Goal: Task Accomplishment & Management: Manage account settings

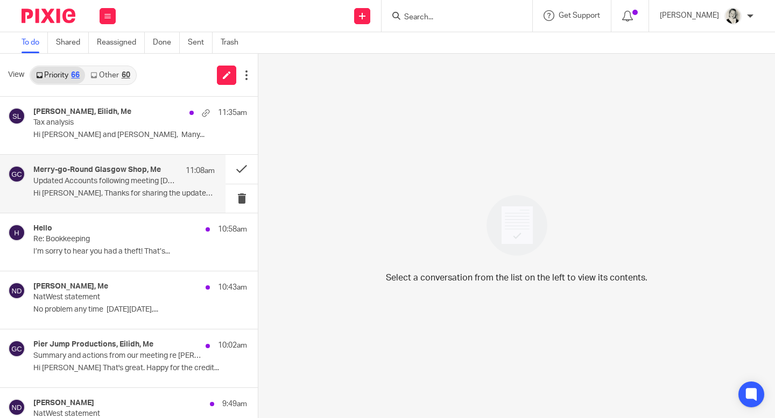
click at [134, 190] on p "Hi [PERSON_NAME], Thanks for sharing the updated..." at bounding box center [123, 193] width 181 height 9
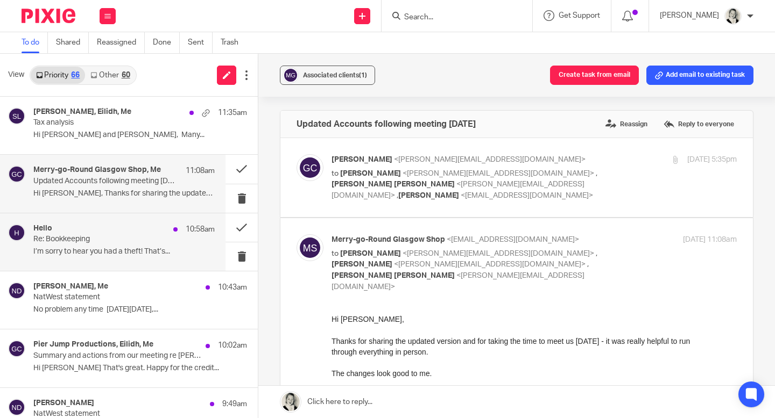
click at [121, 243] on p "Re: Bookkeeping" at bounding box center [105, 239] width 145 height 9
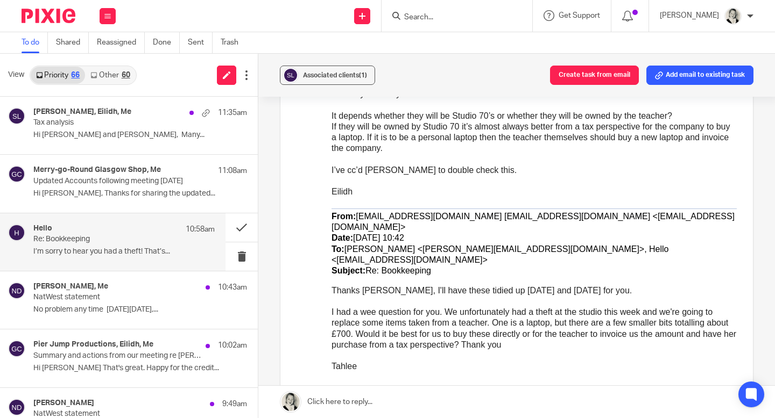
scroll to position [66, 0]
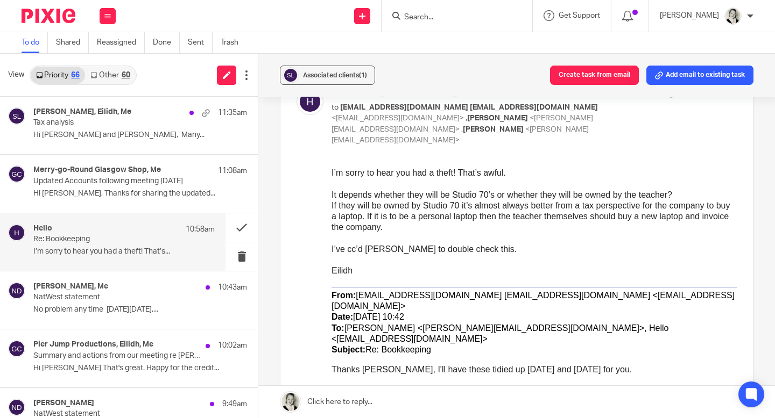
click at [125, 75] on div "60" at bounding box center [126, 76] width 9 height 8
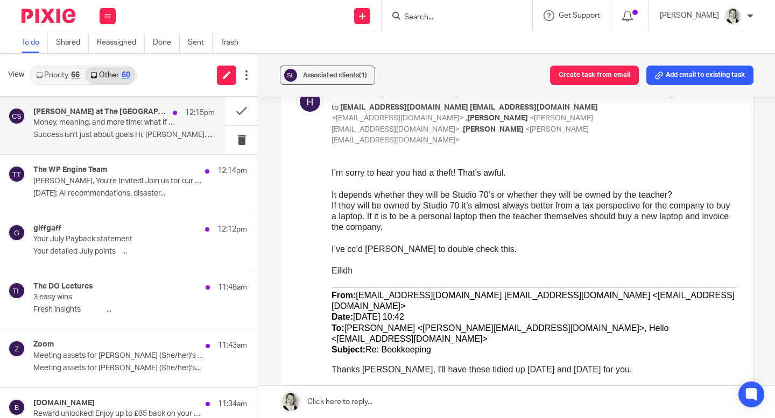
click at [151, 122] on p "Money, meaning, and more time: what if you could have all three?" at bounding box center [105, 122] width 145 height 9
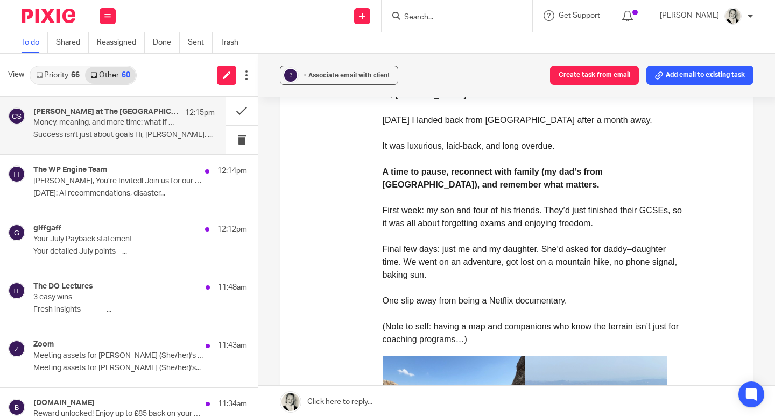
scroll to position [536, 0]
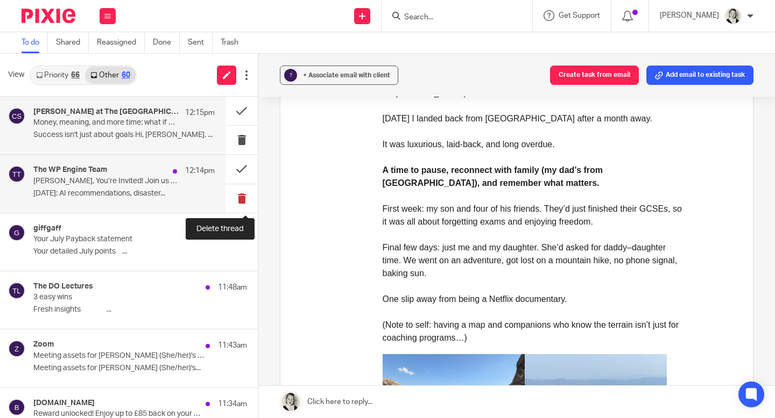
click at [240, 200] on button at bounding box center [241, 198] width 32 height 29
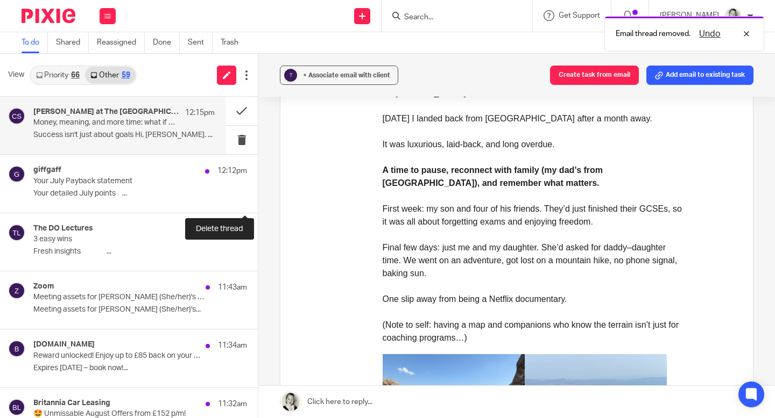
click at [258, 200] on button at bounding box center [262, 198] width 9 height 29
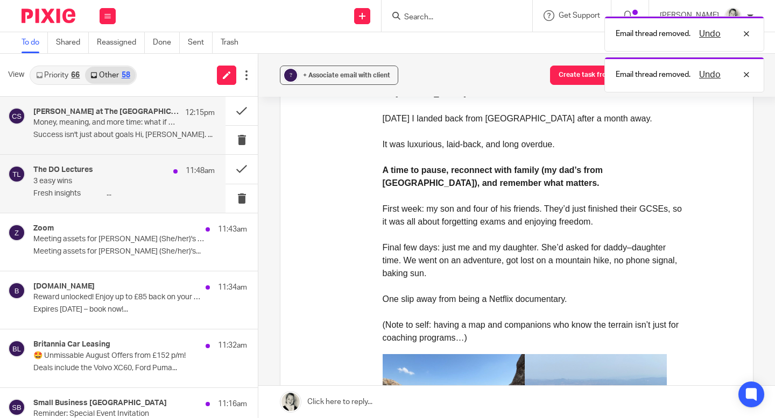
click at [173, 205] on div "The DO Lectures 11:48am 3 easy wins Fresh insights ͏ ͏ ͏ ͏ ͏ ͏ ͏ ͏ ͏ ͏ ͏ ͏ ͏ ͏ …" at bounding box center [112, 184] width 225 height 58
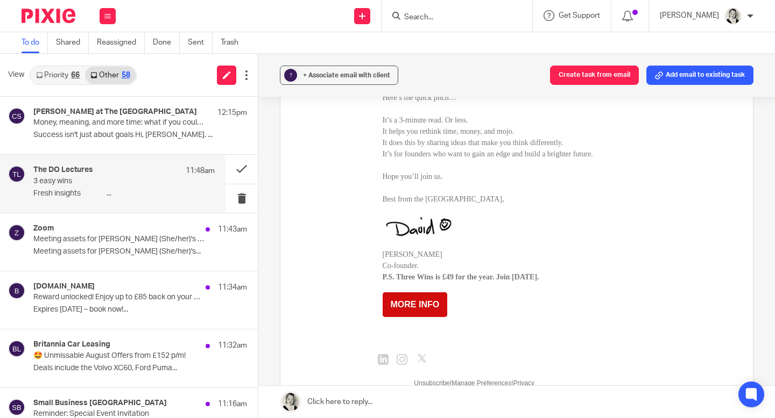
scroll to position [764, 0]
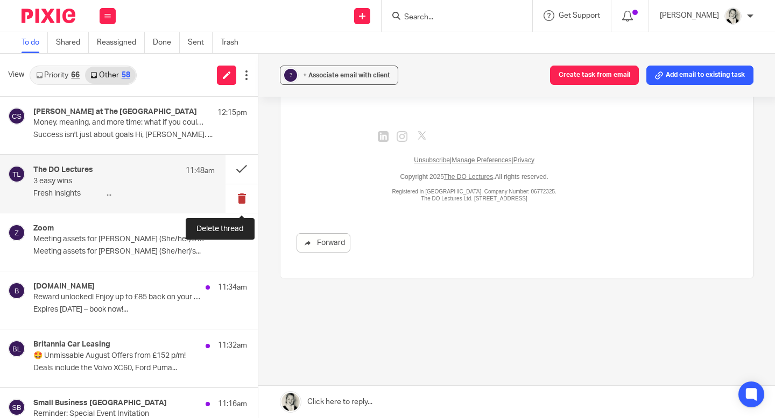
click at [235, 196] on button at bounding box center [241, 198] width 32 height 29
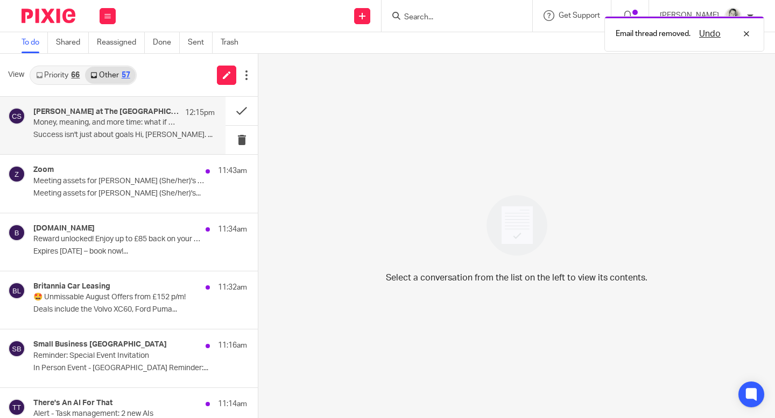
click at [150, 134] on p "Success isn't just about goals Hi, [PERSON_NAME]. ..." at bounding box center [123, 135] width 181 height 9
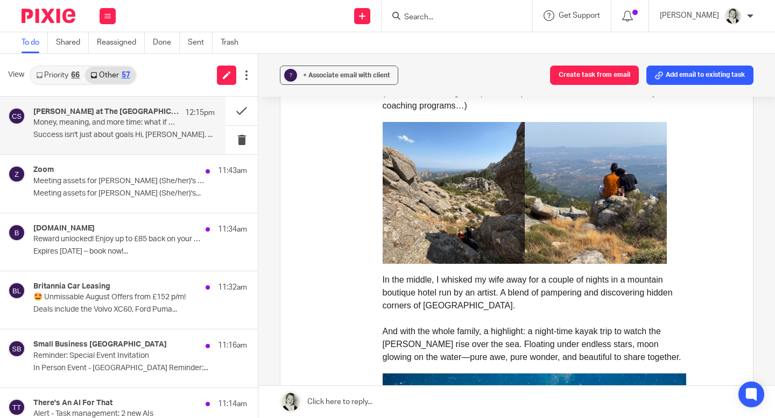
scroll to position [796, 0]
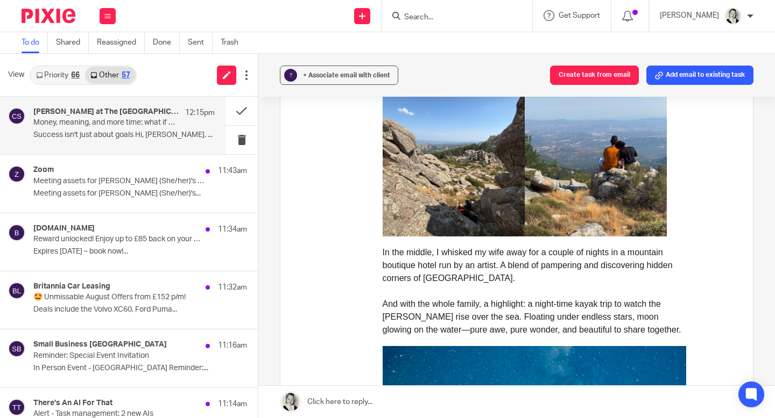
click at [598, 185] on img at bounding box center [595, 166] width 142 height 142
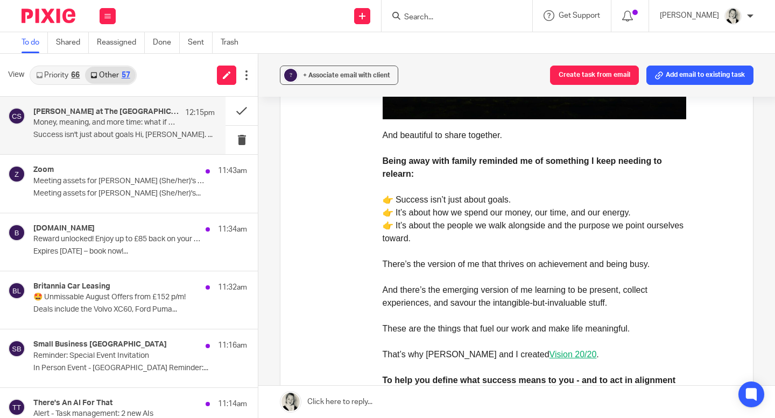
scroll to position [1363, 0]
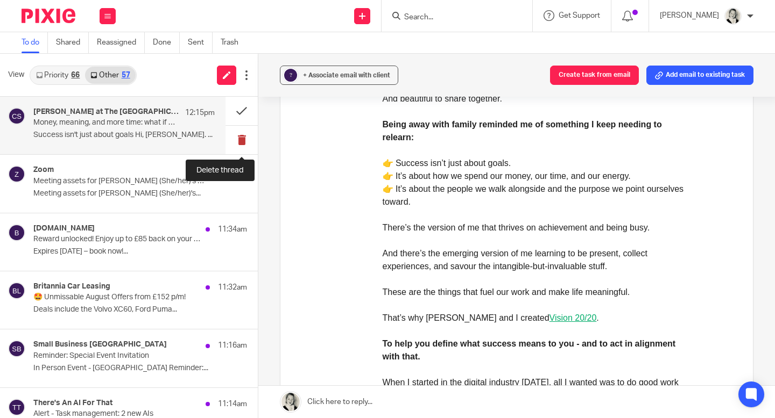
click at [242, 139] on button at bounding box center [241, 140] width 32 height 29
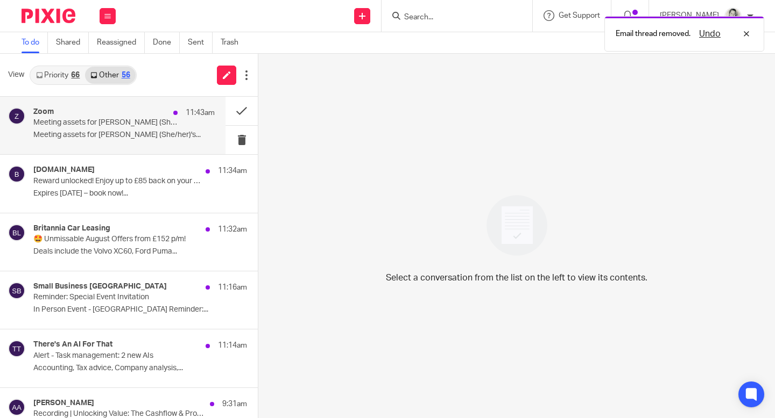
click at [118, 117] on div "Zoom 11:43am" at bounding box center [123, 113] width 181 height 11
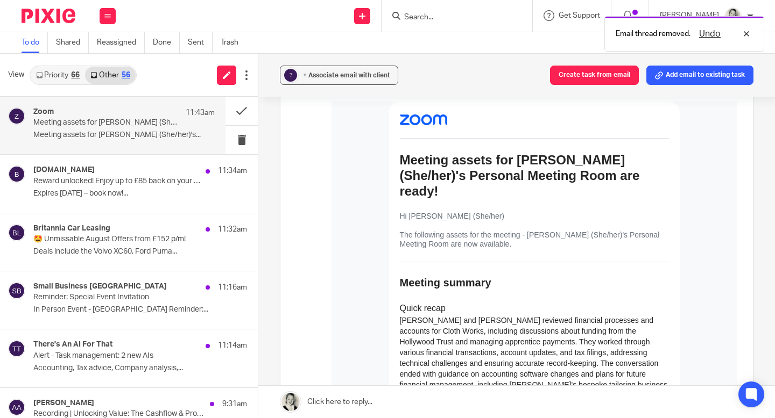
scroll to position [184, 0]
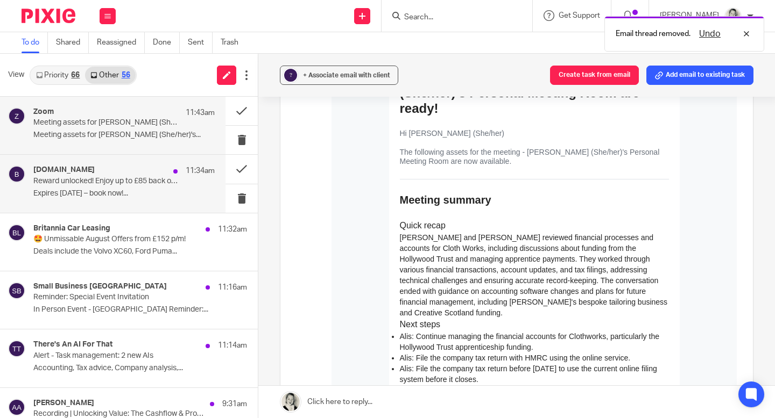
click at [163, 173] on div "[DOMAIN_NAME] 11:34am" at bounding box center [123, 171] width 181 height 11
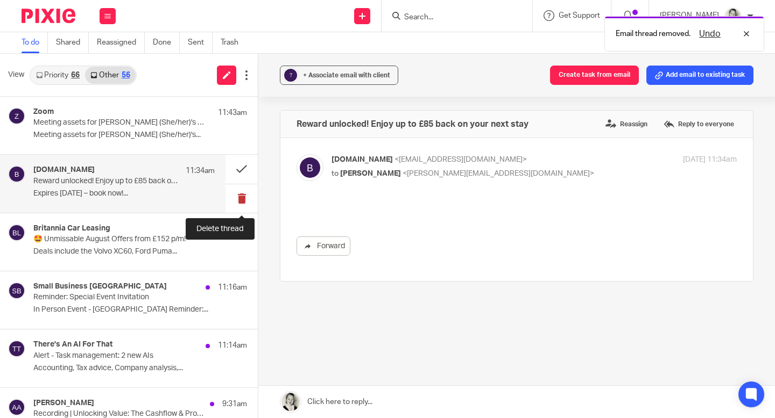
scroll to position [0, 0]
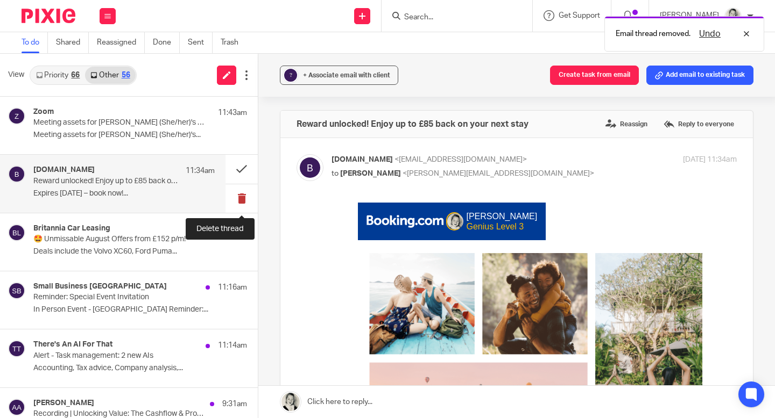
click at [240, 196] on button at bounding box center [241, 198] width 32 height 29
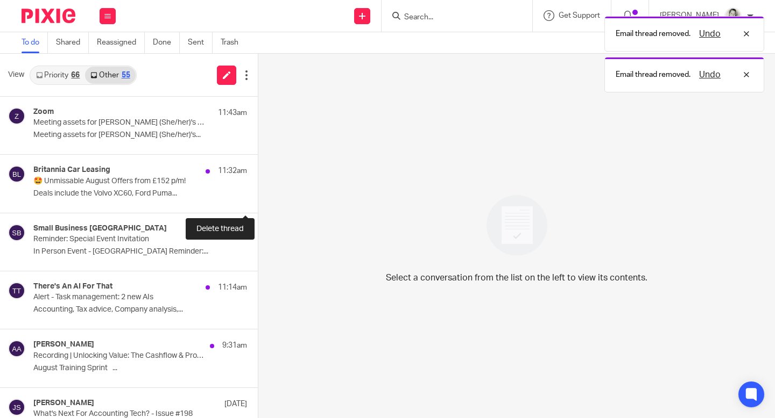
click at [258, 196] on button at bounding box center [262, 198] width 9 height 29
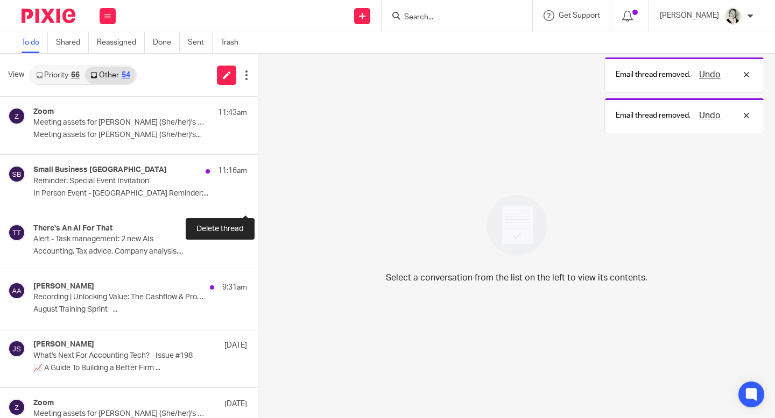
click at [258, 196] on button at bounding box center [262, 198] width 9 height 29
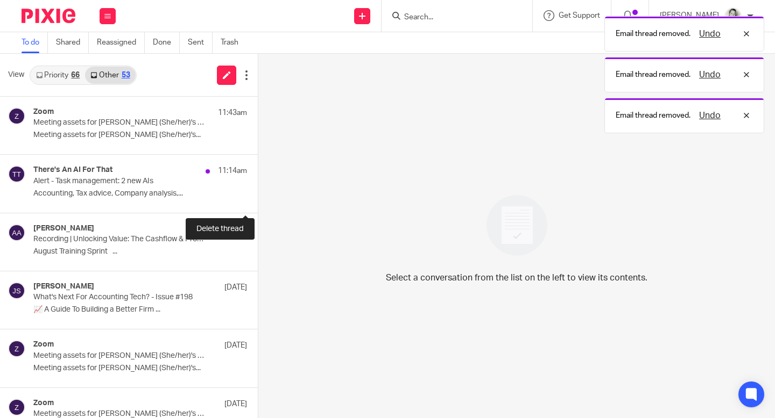
click at [258, 196] on button at bounding box center [262, 198] width 9 height 29
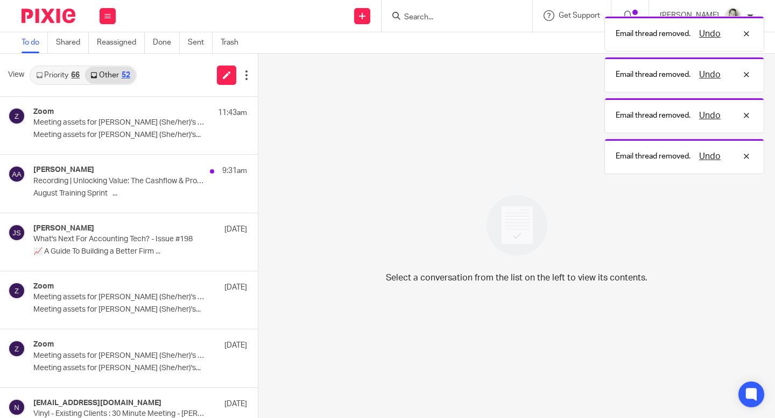
click at [72, 79] on div "66" at bounding box center [75, 76] width 9 height 8
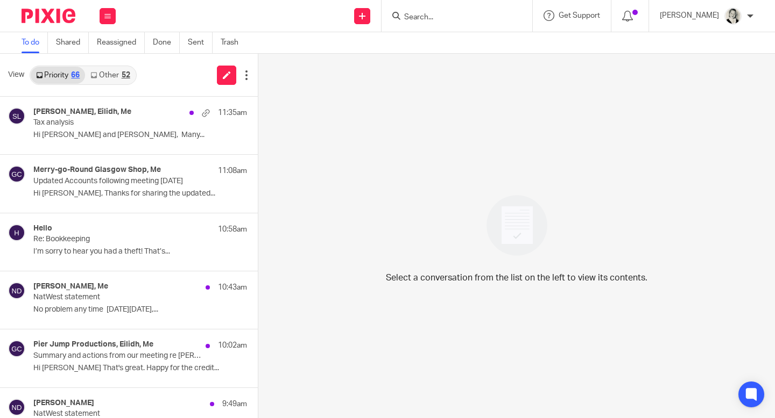
click at [315, 201] on div "Select a conversation from the list on the left to view its contents." at bounding box center [516, 236] width 516 height 365
click at [110, 76] on link "Other 52" at bounding box center [110, 75] width 50 height 17
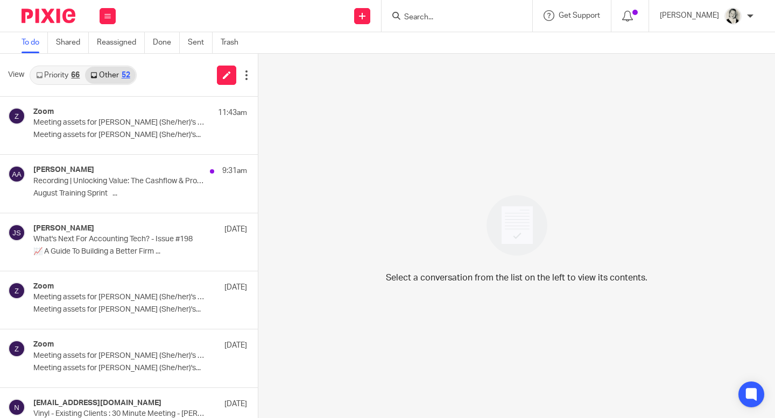
click at [63, 76] on link "Priority 66" at bounding box center [58, 75] width 54 height 17
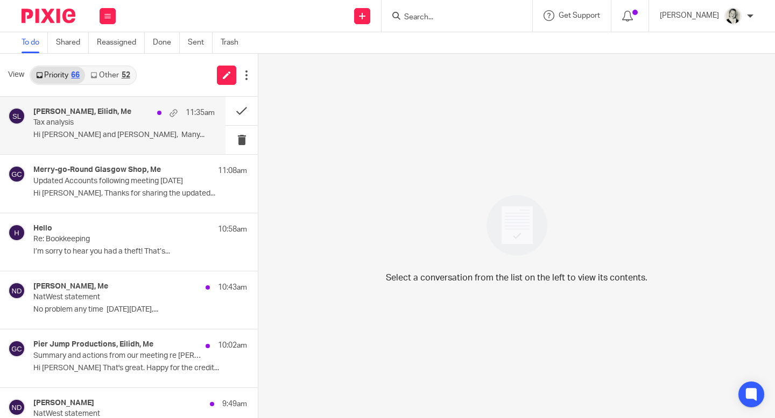
click at [76, 118] on div "[PERSON_NAME], [PERSON_NAME], Me 11:35am" at bounding box center [123, 113] width 181 height 11
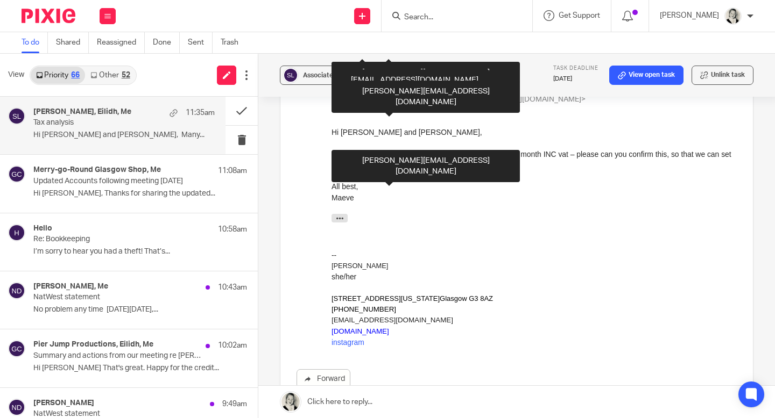
scroll to position [794, 0]
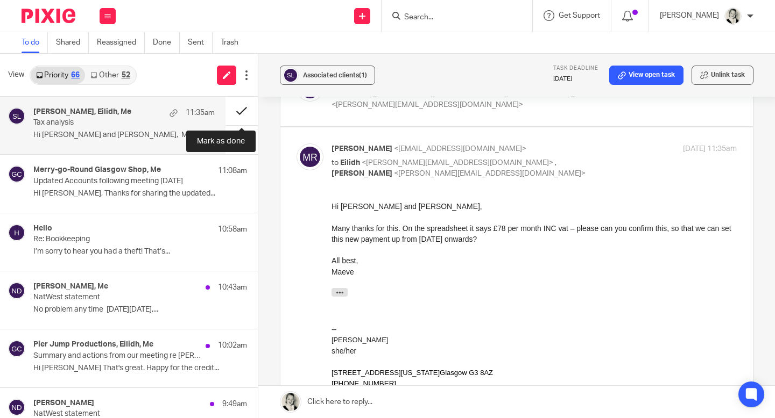
click at [240, 110] on button at bounding box center [241, 111] width 32 height 29
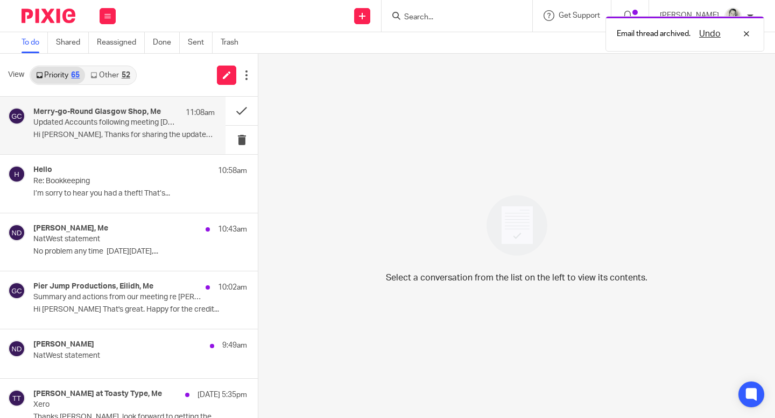
click at [140, 127] on div "Merry-go-Round [GEOGRAPHIC_DATA], Me 11:08am Updated Accounts following meeting…" at bounding box center [123, 126] width 181 height 36
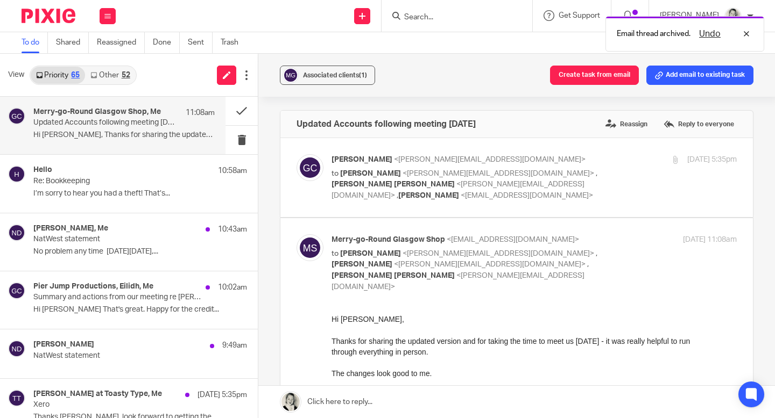
scroll to position [86, 0]
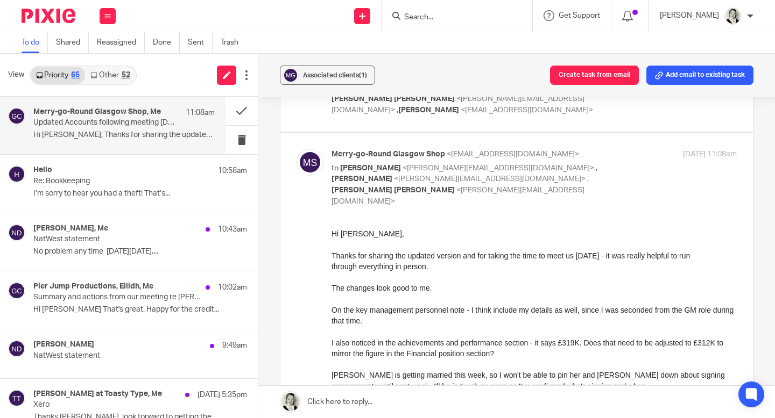
click at [376, 404] on link at bounding box center [516, 402] width 516 height 32
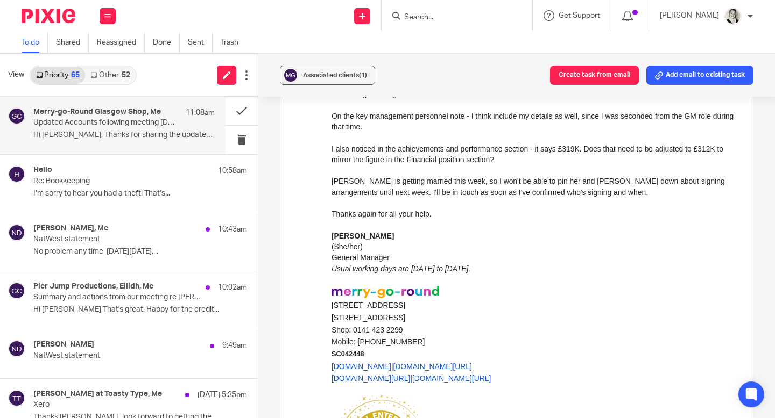
scroll to position [719, 0]
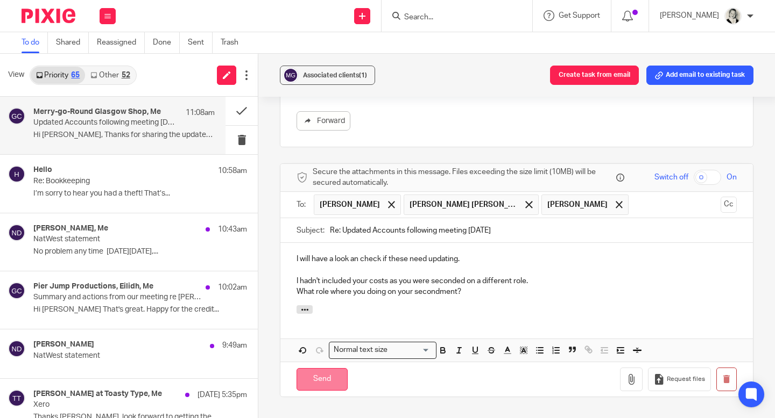
click at [346, 368] on input "Send" at bounding box center [321, 379] width 51 height 23
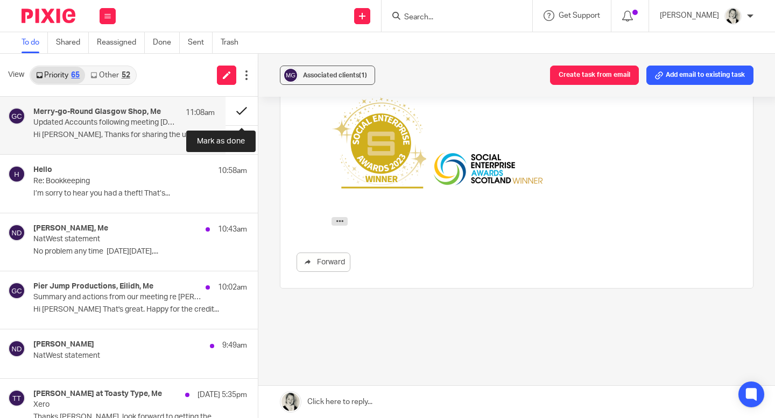
click at [240, 113] on button at bounding box center [241, 111] width 32 height 29
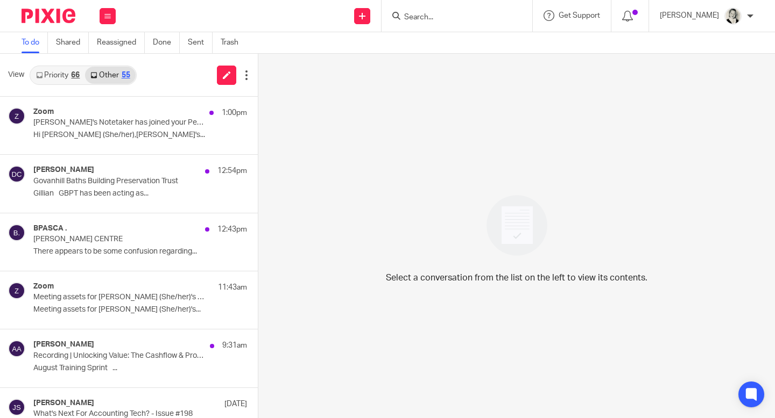
click at [65, 75] on link "Priority 66" at bounding box center [58, 75] width 54 height 17
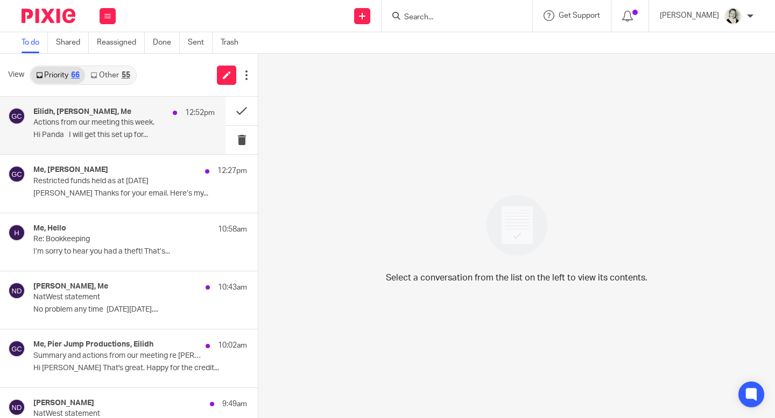
click at [91, 131] on p "Hi Panda I will get this set up for..." at bounding box center [123, 135] width 181 height 9
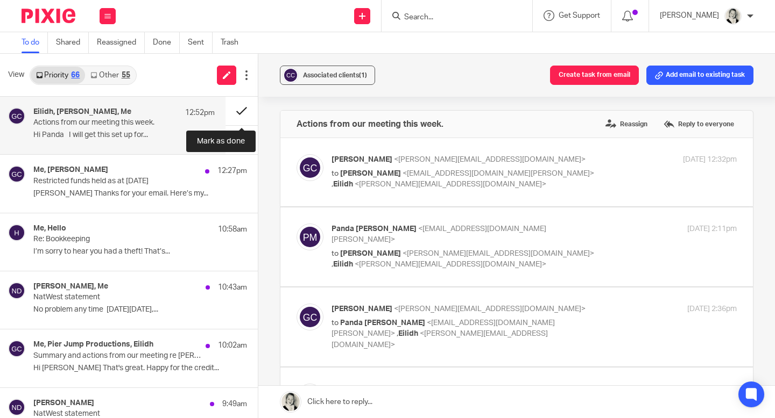
click at [240, 110] on button at bounding box center [241, 111] width 32 height 29
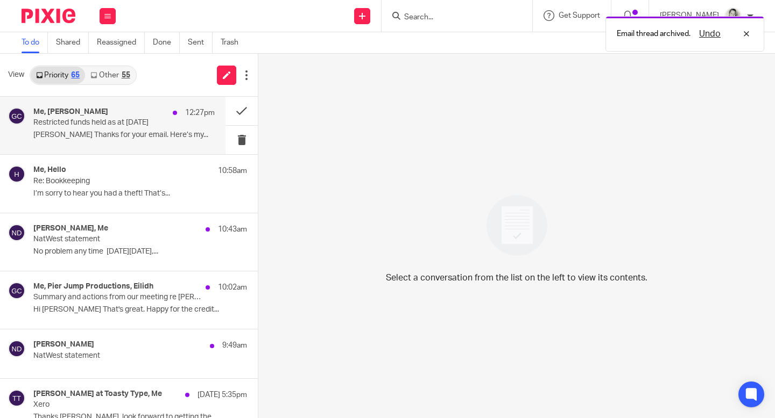
click at [145, 143] on div "Me, Steven Watson 12:27pm Restricted funds held as at 31 March 25 Gillian Thank…" at bounding box center [123, 126] width 181 height 36
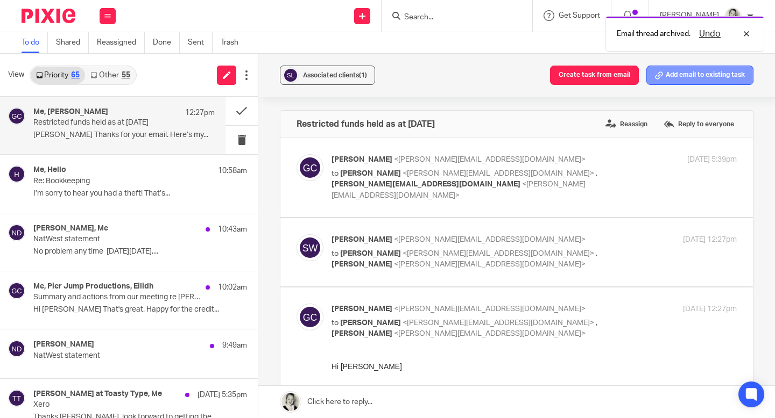
click at [669, 76] on button "Add email to existing task" at bounding box center [699, 75] width 107 height 19
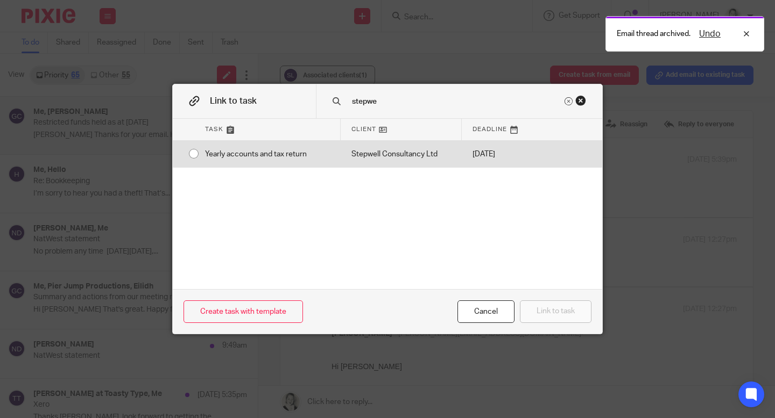
type input "stepwe"
click at [439, 159] on div "Stepwell Consultancy Ltd" at bounding box center [400, 154] width 121 height 27
radio input "true"
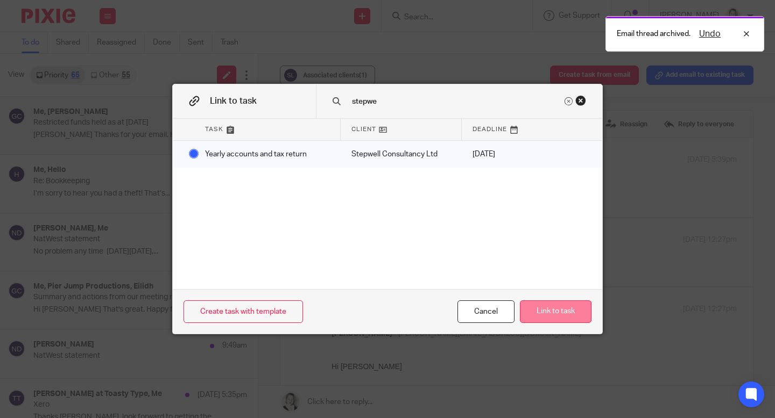
click at [533, 309] on button "Link to task" at bounding box center [556, 312] width 72 height 23
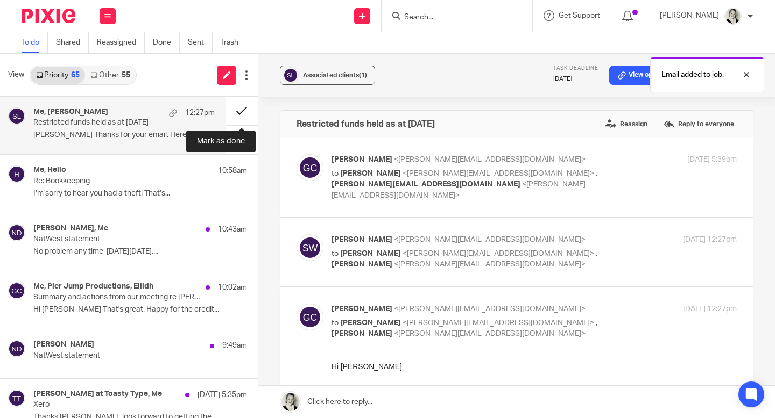
click at [247, 112] on button at bounding box center [241, 111] width 32 height 29
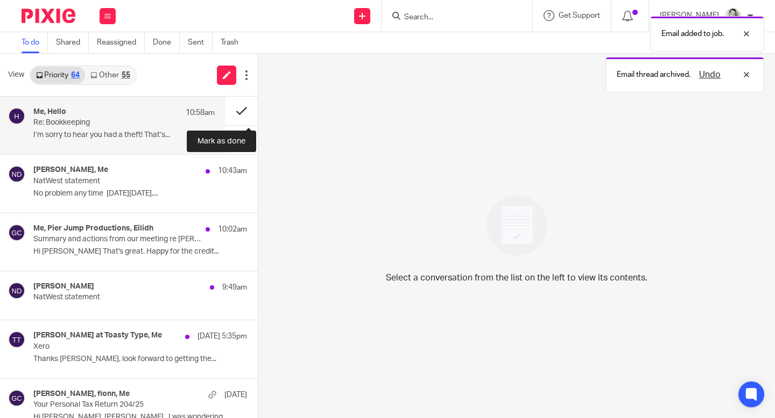
click at [241, 112] on button at bounding box center [241, 111] width 32 height 29
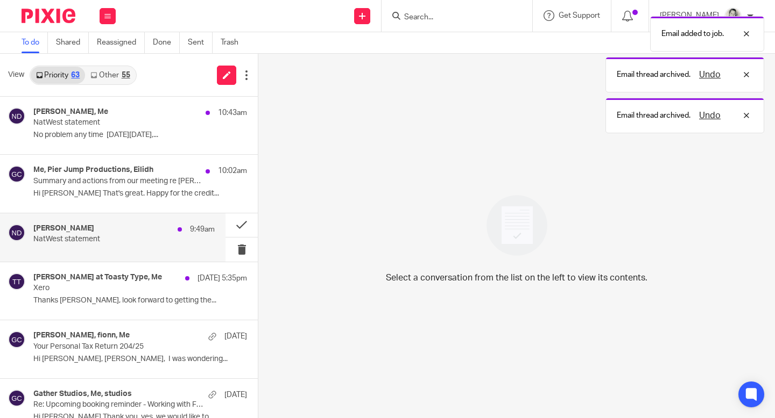
click at [187, 231] on div "9:49am" at bounding box center [193, 229] width 42 height 11
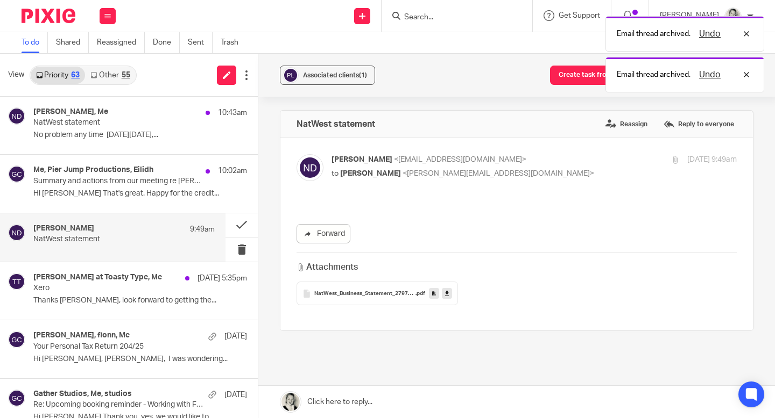
click at [447, 295] on icon at bounding box center [447, 294] width 4 height 8
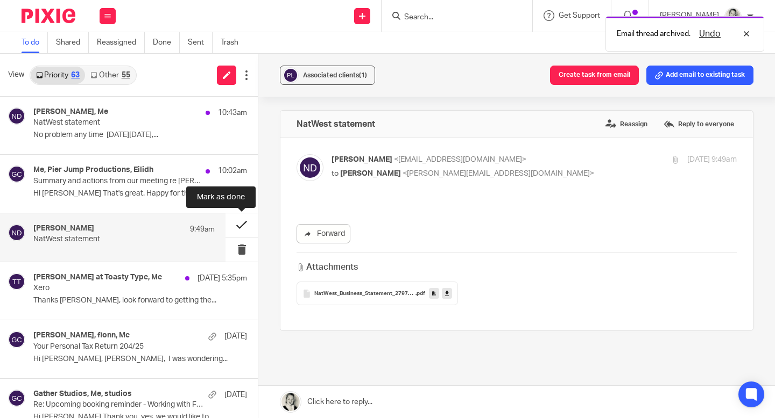
click at [242, 225] on button at bounding box center [241, 226] width 32 height 24
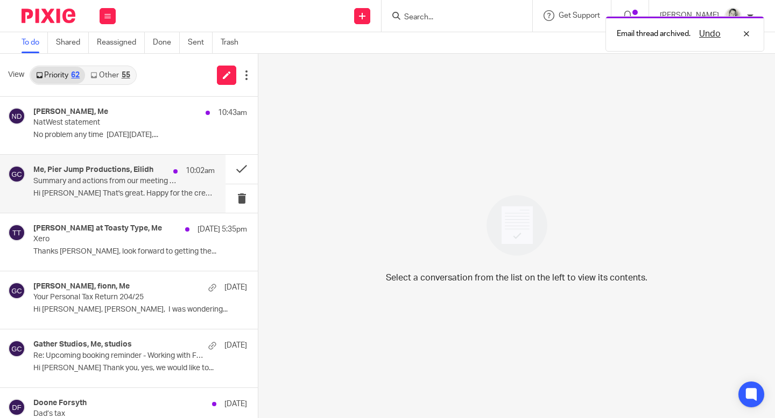
click at [160, 192] on p "Hi [PERSON_NAME] That's great. Happy for the credit..." at bounding box center [123, 193] width 181 height 9
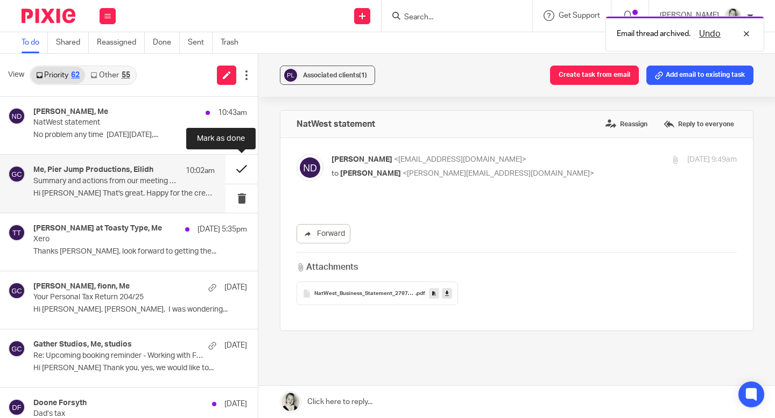
click at [239, 170] on button at bounding box center [241, 169] width 32 height 29
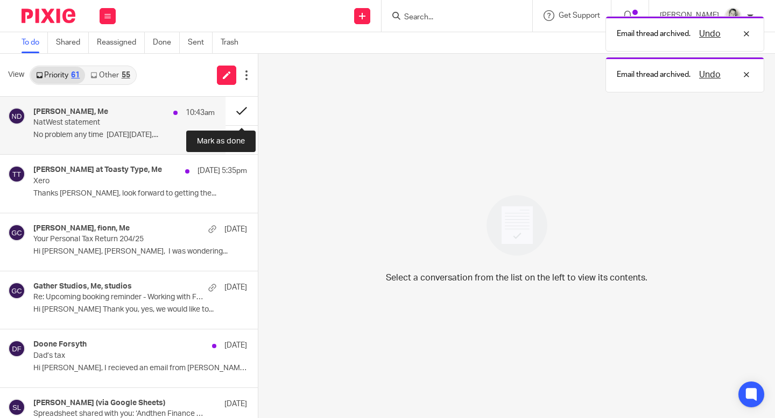
click at [240, 109] on button at bounding box center [241, 111] width 32 height 29
